Goal: Task Accomplishment & Management: Manage account settings

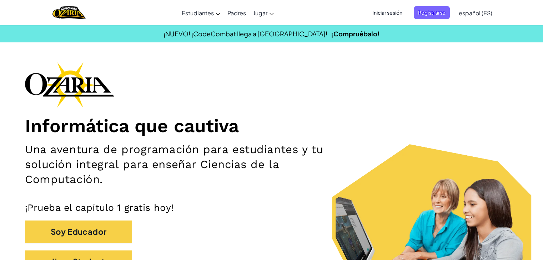
click at [396, 12] on span "Iniciar sesión" at bounding box center [387, 12] width 39 height 13
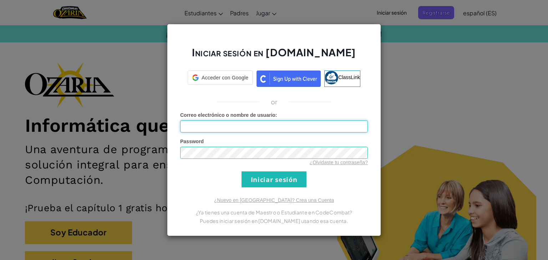
click at [255, 121] on input "Correo electrónico o nombre de usuario :" at bounding box center [274, 127] width 188 height 12
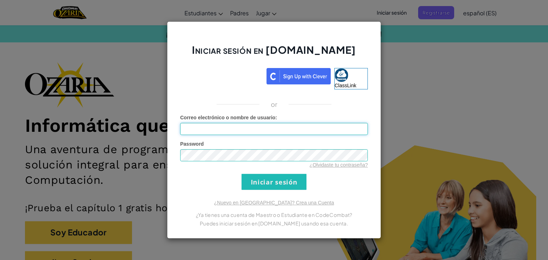
type input "[EMAIL_ADDRESS][DOMAIN_NAME]"
drag, startPoint x: 253, startPoint y: 133, endPoint x: 239, endPoint y: 148, distance: 20.9
click at [239, 148] on div "Password ¿Olvidaste tu contraseña?" at bounding box center [274, 155] width 188 height 28
click at [241, 174] on input "Iniciar sesión" at bounding box center [273, 182] width 65 height 16
